Goal: Navigation & Orientation: Find specific page/section

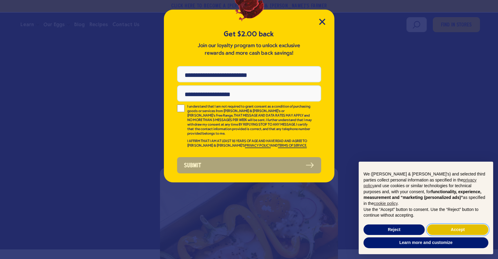
click at [450, 227] on button "Accept" at bounding box center [457, 229] width 61 height 11
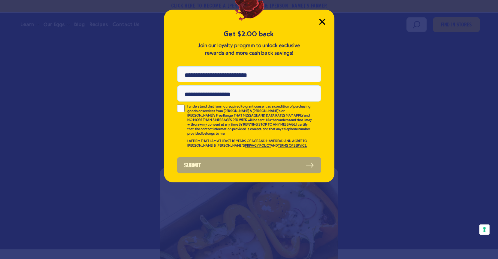
click at [320, 25] on icon "Close Modal" at bounding box center [322, 22] width 6 height 6
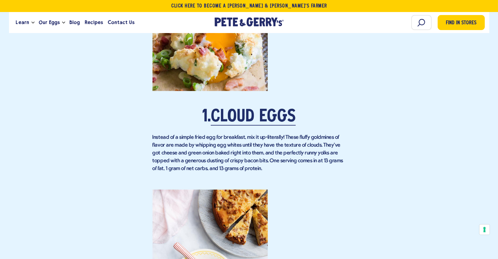
scroll to position [620, 0]
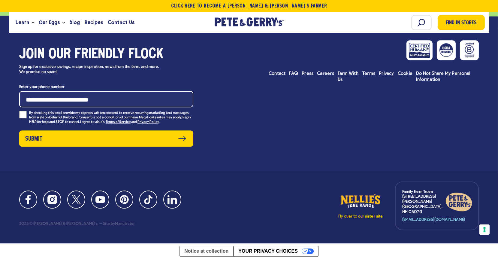
scroll to position [4408, 0]
click at [88, 24] on span "Recipes" at bounding box center [94, 23] width 18 height 8
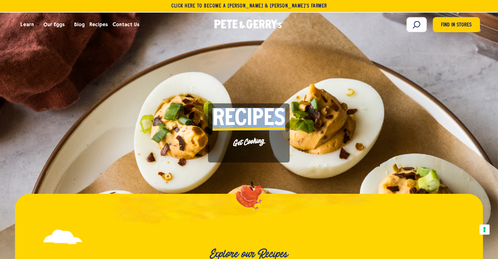
drag, startPoint x: 498, startPoint y: 34, endPoint x: 497, endPoint y: 66, distance: 32.1
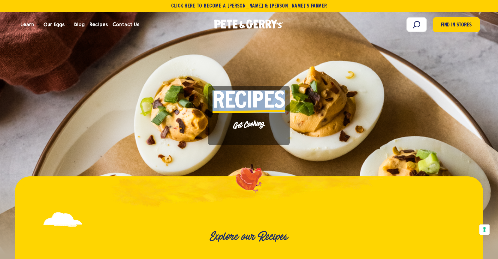
scroll to position [15, 0]
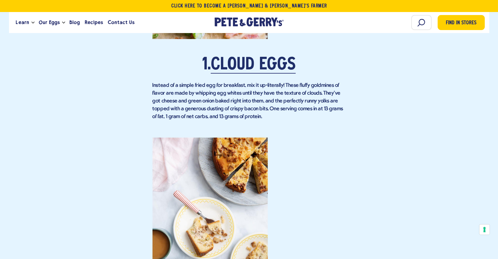
scroll to position [696, 0]
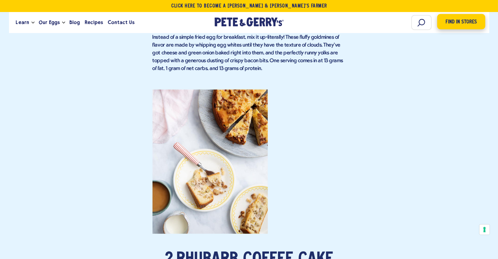
click at [452, 26] on span "Find in Stores" at bounding box center [460, 22] width 31 height 8
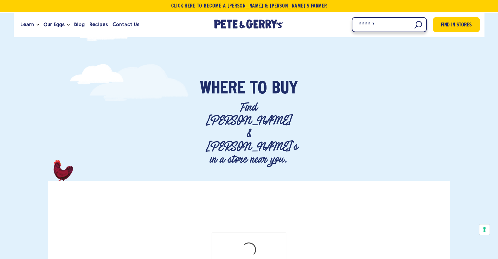
click at [401, 29] on input "Search" at bounding box center [389, 24] width 75 height 15
